Goal: Find specific page/section: Find specific page/section

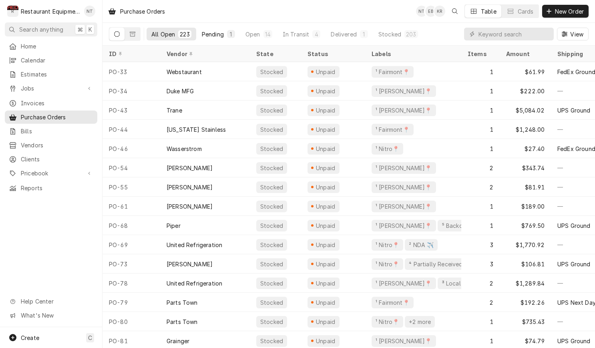
click at [210, 37] on div "Pending" at bounding box center [213, 34] width 22 height 8
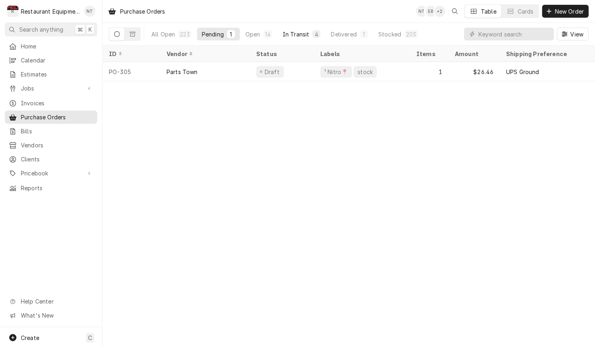
click at [293, 36] on div "In Transit" at bounding box center [296, 34] width 27 height 8
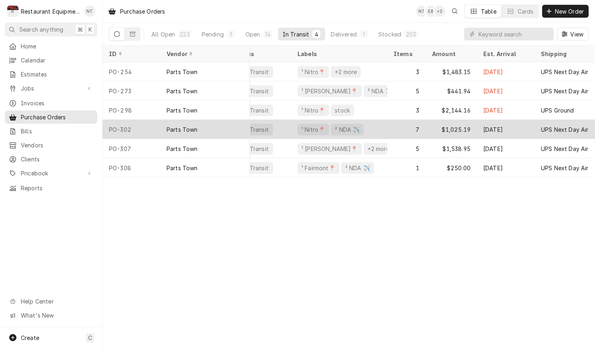
scroll to position [0, 26]
click at [380, 128] on div "¹ Nitro📍 ² NDA ✈️" at bounding box center [337, 129] width 96 height 19
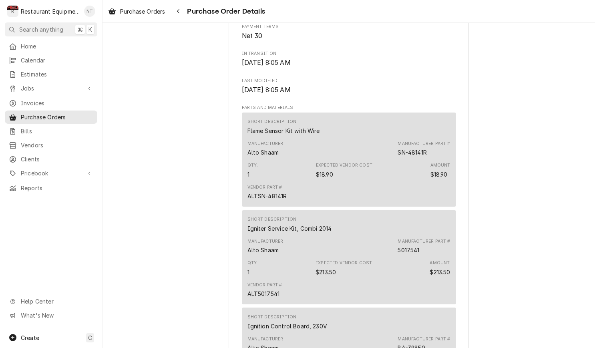
scroll to position [468, 0]
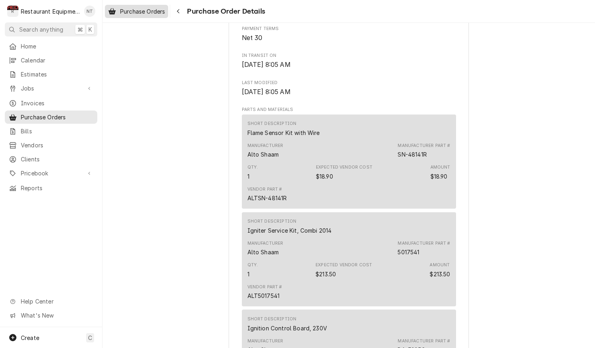
click at [157, 12] on span "Purchase Orders" at bounding box center [142, 11] width 45 height 8
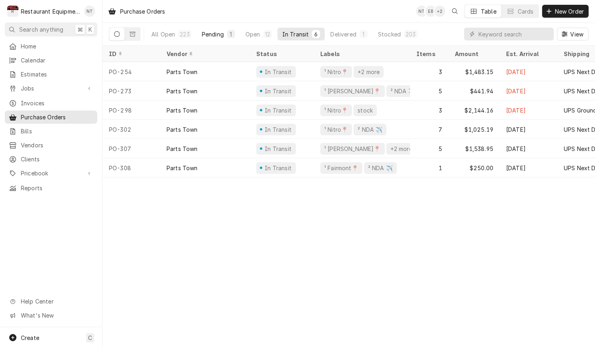
click at [221, 33] on div "Pending" at bounding box center [213, 34] width 22 height 8
